Goal: Navigation & Orientation: Find specific page/section

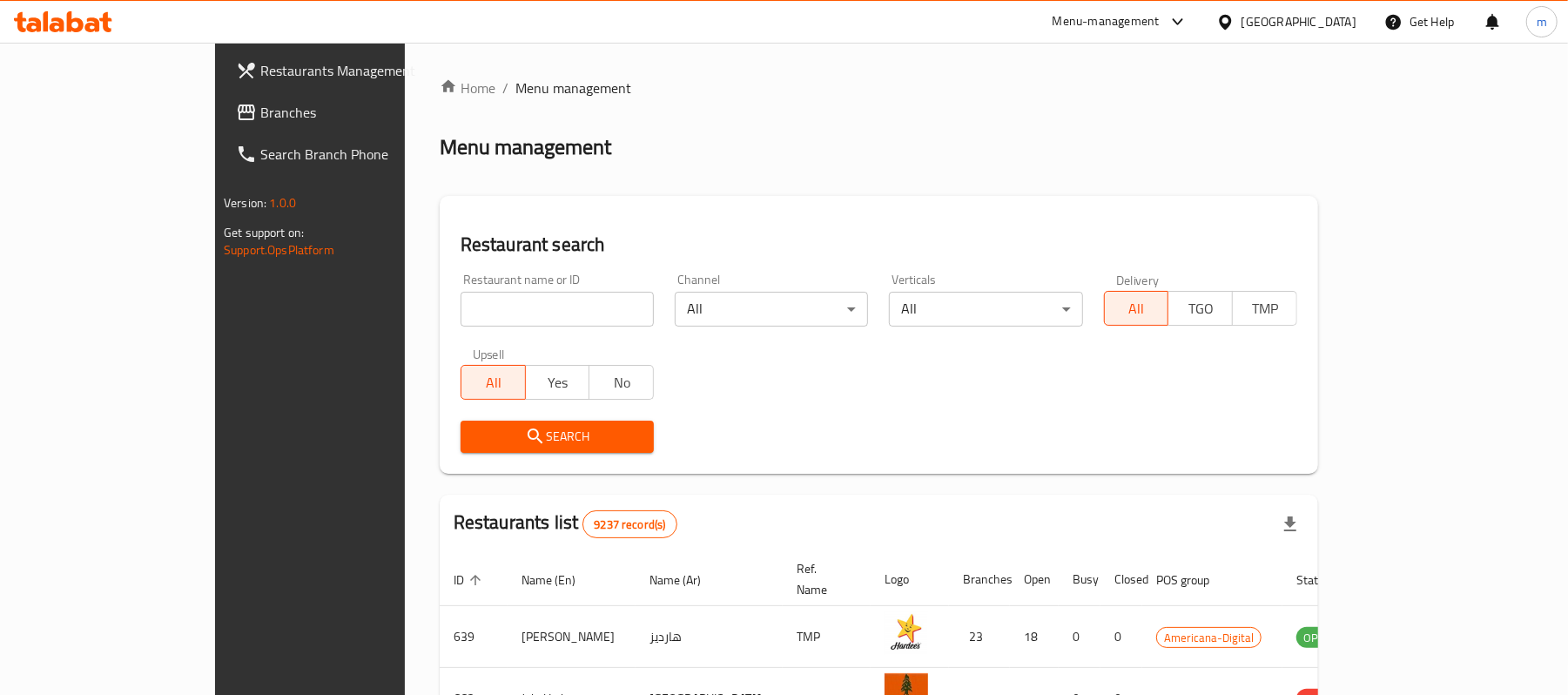
click at [260, 106] on span "Branches" at bounding box center [361, 112] width 203 height 21
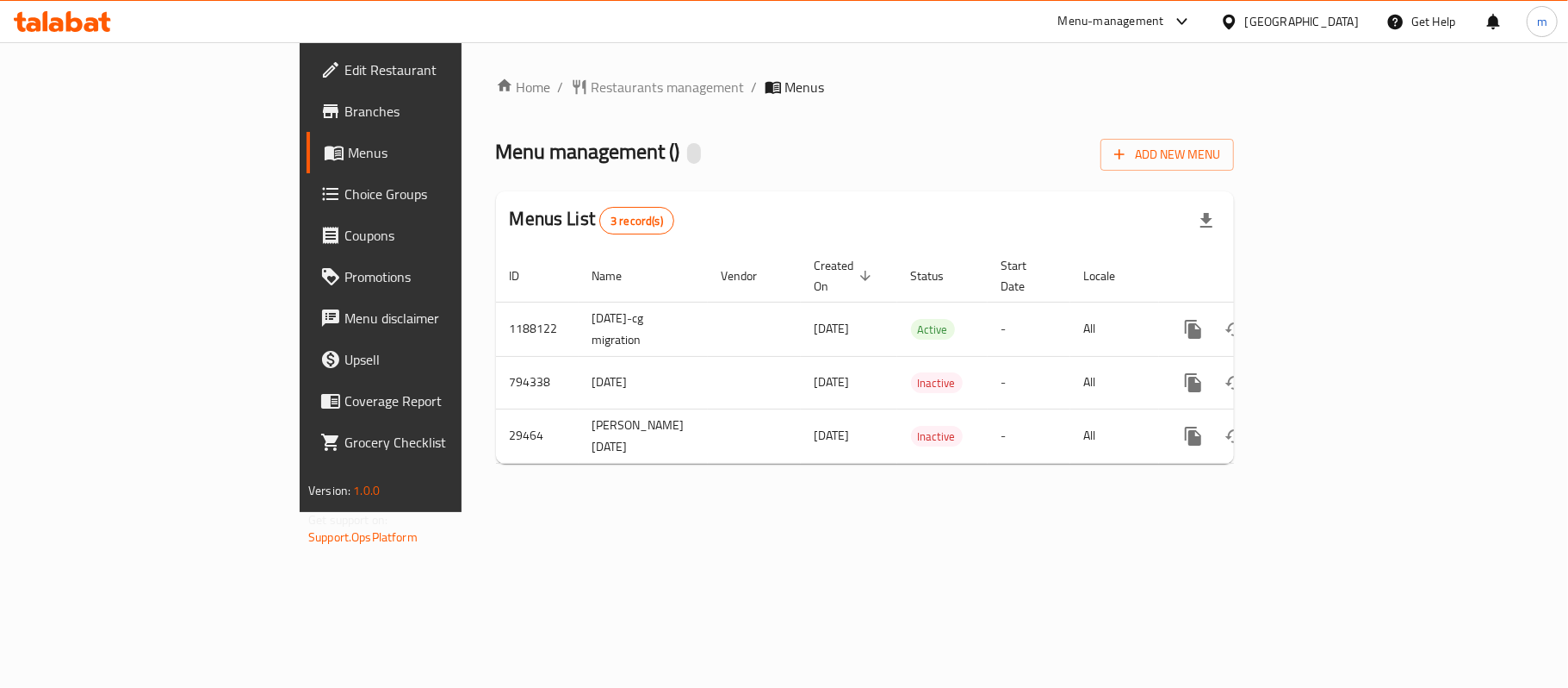
click at [345, 187] on span "Choice Groups" at bounding box center [446, 194] width 203 height 21
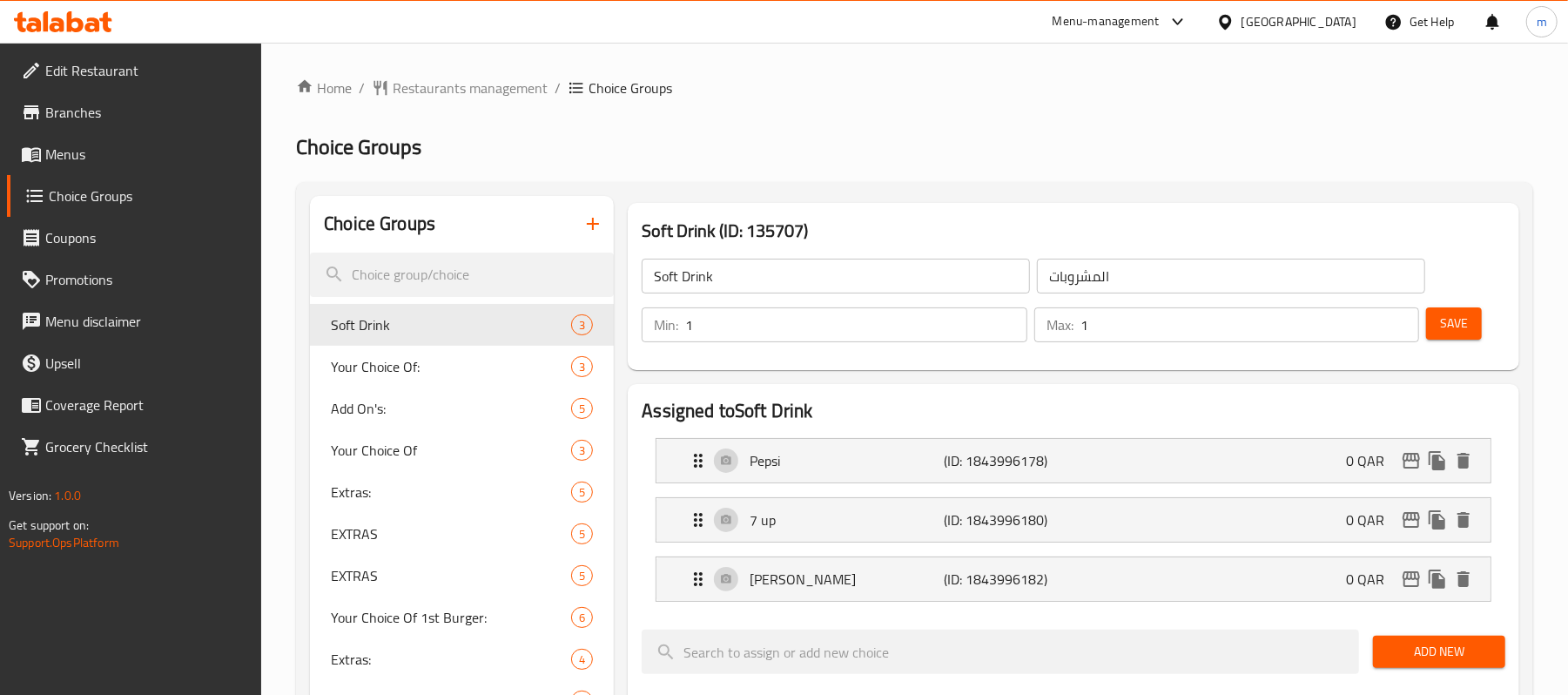
drag, startPoint x: 642, startPoint y: 144, endPoint x: 711, endPoint y: 116, distance: 74.5
